Goal: Transaction & Acquisition: Purchase product/service

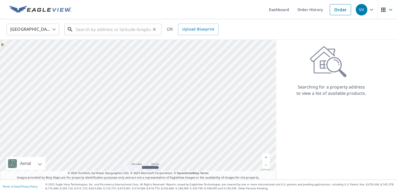
click at [119, 28] on input "text" at bounding box center [113, 29] width 75 height 15
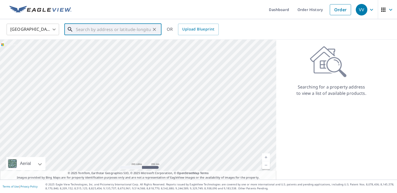
paste input "[STREET_ADDRESS]"
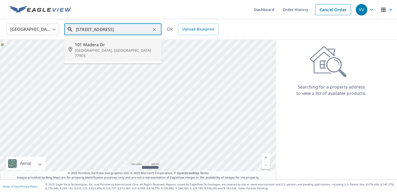
click at [106, 54] on li "[STREET_ADDRESS][PERSON_NAME]" at bounding box center [112, 49] width 97 height 23
type input "[STREET_ADDRESS][PERSON_NAME]"
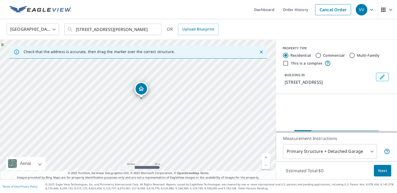
drag, startPoint x: 141, startPoint y: 111, endPoint x: 141, endPoint y: 40, distance: 71.7
click at [141, 40] on div "[STREET_ADDRESS][PERSON_NAME]" at bounding box center [138, 110] width 276 height 140
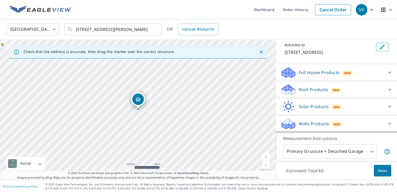
click at [303, 86] on div "Roof Products New" at bounding box center [331, 89] width 103 height 12
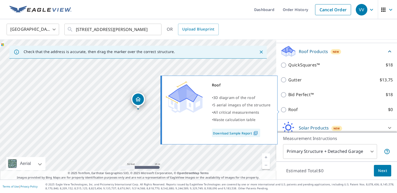
click at [296, 109] on p "Roof" at bounding box center [293, 109] width 10 height 7
click at [288, 109] on input "Roof $0" at bounding box center [284, 110] width 8 height 6
checkbox input "true"
type input "3"
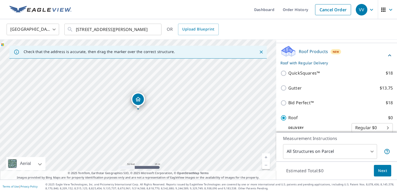
click at [340, 151] on body "VV VV Dashboard Order History Cancel Order VV United States [GEOGRAPHIC_DATA] ​…" at bounding box center [198, 96] width 397 height 193
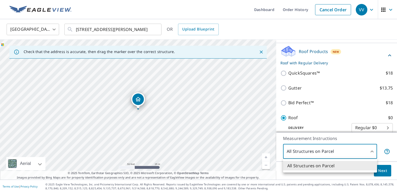
click at [340, 151] on div at bounding box center [198, 96] width 397 height 193
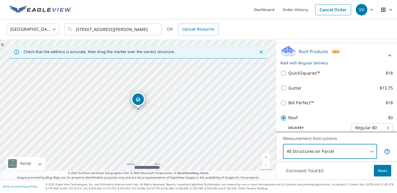
click at [385, 173] on span "Next" at bounding box center [382, 171] width 9 height 7
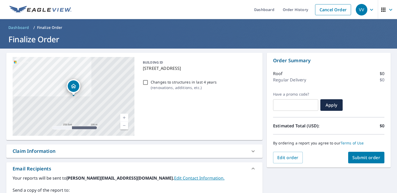
click at [363, 156] on span "Submit order" at bounding box center [366, 158] width 28 height 6
checkbox input "true"
